Goal: Task Accomplishment & Management: Use online tool/utility

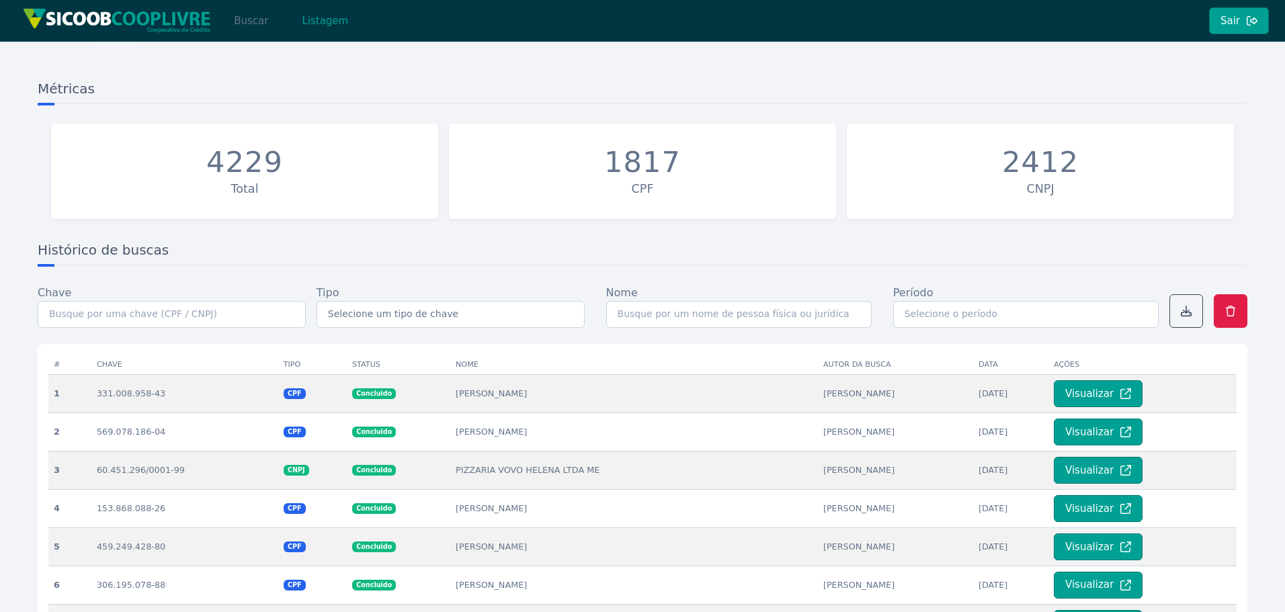
click at [243, 19] on button "Buscar" at bounding box center [250, 20] width 57 height 27
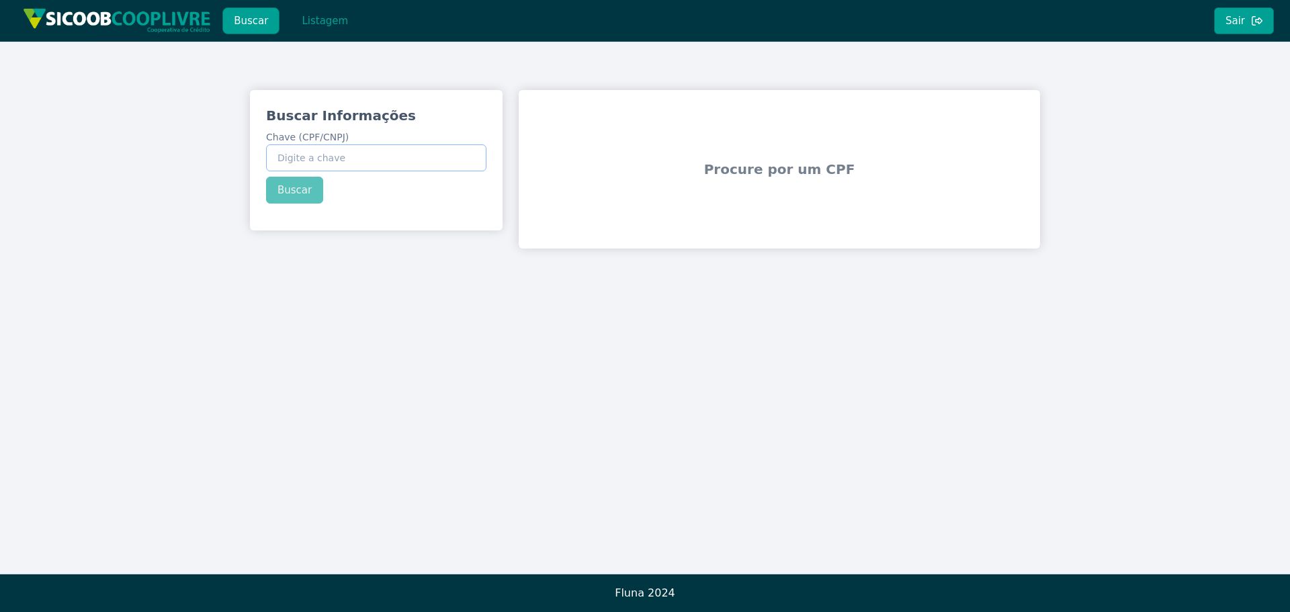
click at [331, 154] on input "Chave (CPF/CNPJ)" at bounding box center [376, 157] width 220 height 27
paste input "361.388.888-20"
type input "361.388.888-20"
click at [297, 185] on button "Buscar" at bounding box center [294, 190] width 57 height 27
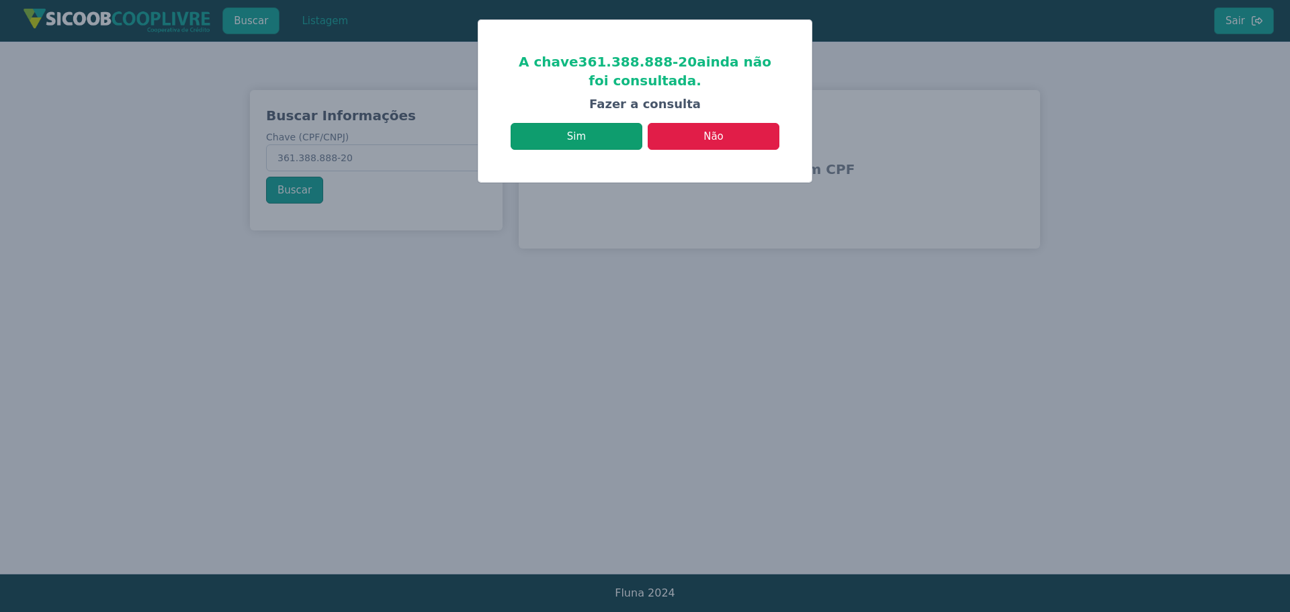
click at [572, 132] on button "Sim" at bounding box center [577, 136] width 132 height 27
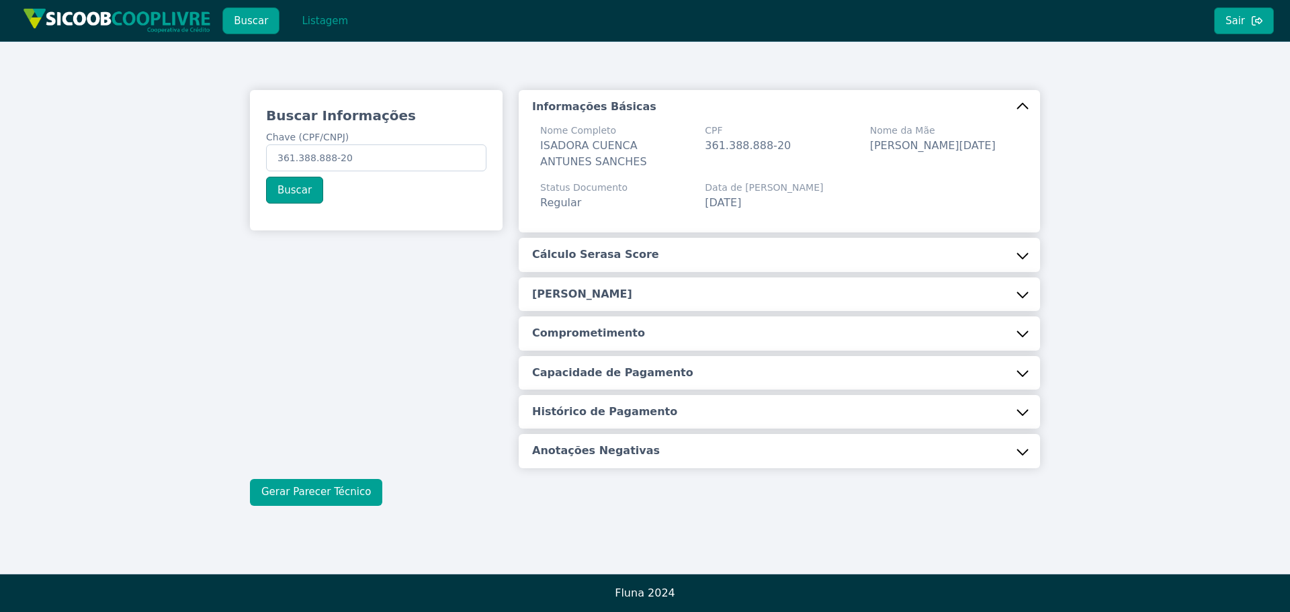
click at [314, 488] on button "Gerar Parecer Técnico" at bounding box center [316, 492] width 132 height 27
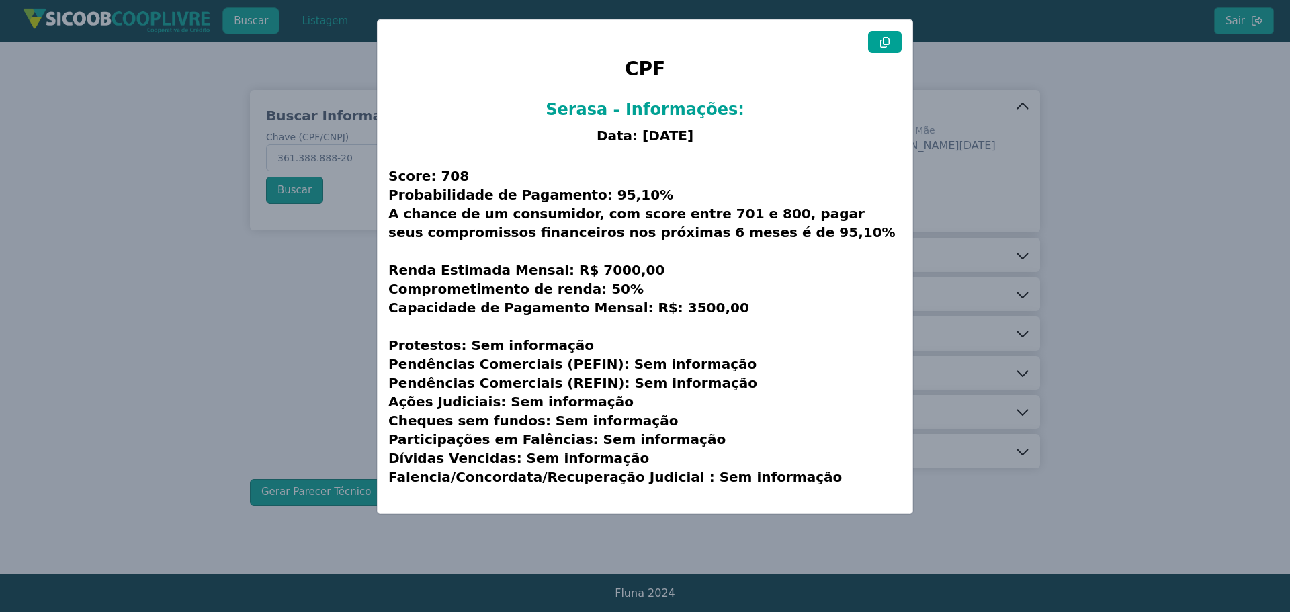
click at [886, 38] on icon at bounding box center [885, 42] width 11 height 11
